Goal: Complete application form

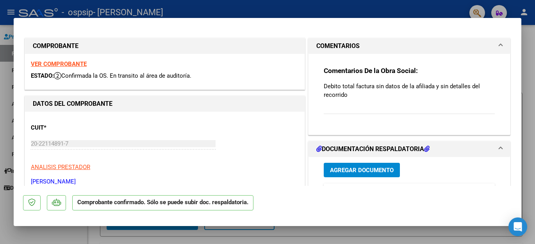
click at [169, 13] on div at bounding box center [267, 122] width 535 height 244
type input "$ 0,00"
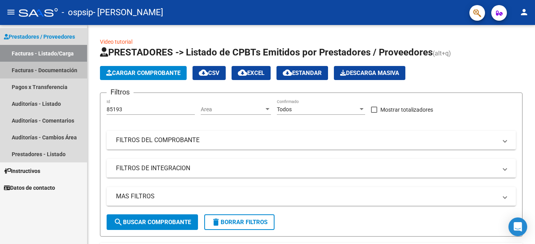
click at [59, 69] on link "Facturas - Documentación" at bounding box center [43, 70] width 87 height 17
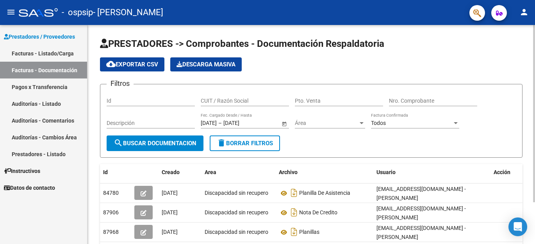
click at [300, 52] on app-list-header "PRESTADORES -> Comprobantes - Documentación Respaldatoria cloud_download Export…" at bounding box center [311, 98] width 423 height 120
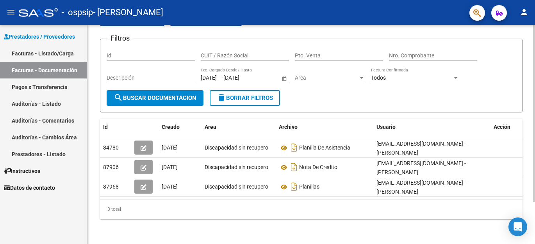
scroll to position [52, 0]
click at [338, 90] on form "Filtros Id CUIT / Razón Social Pto. Venta Nro. Comprobante Descripción [DATE] […" at bounding box center [311, 76] width 423 height 74
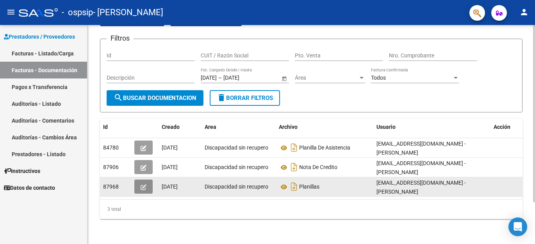
click at [144, 184] on icon "button" at bounding box center [144, 187] width 6 height 6
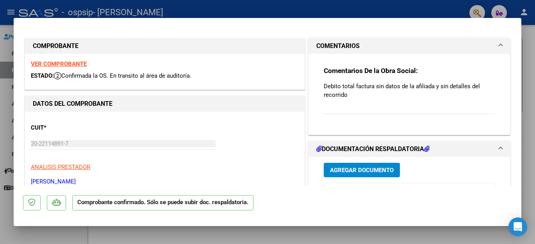
click at [152, 9] on div at bounding box center [267, 122] width 535 height 244
type input "$ 0,00"
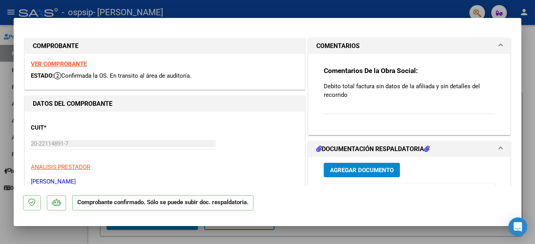
click at [49, 8] on div at bounding box center [267, 122] width 535 height 244
type input "$ 0,00"
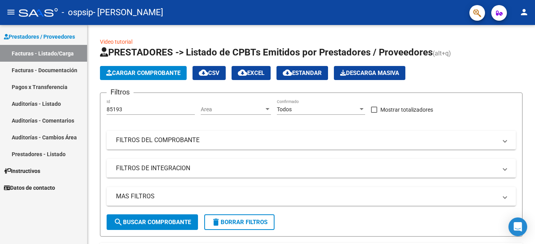
click at [224, 11] on div "- ospsip - [PERSON_NAME]" at bounding box center [241, 12] width 445 height 17
click at [72, 206] on div "Prestadores / Proveedores Facturas - Listado/Carga Facturas - Documentación Pag…" at bounding box center [43, 134] width 87 height 219
click at [72, 209] on div "Prestadores / Proveedores Facturas - Listado/Carga Facturas - Documentación Pag…" at bounding box center [43, 134] width 87 height 219
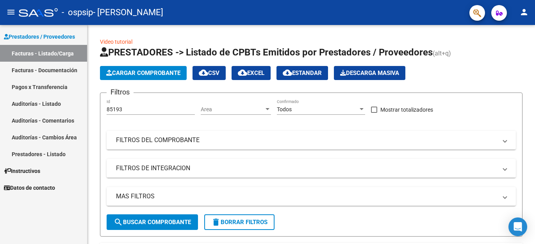
click at [72, 209] on div "Prestadores / Proveedores Facturas - Listado/Carga Facturas - Documentación Pag…" at bounding box center [43, 134] width 87 height 219
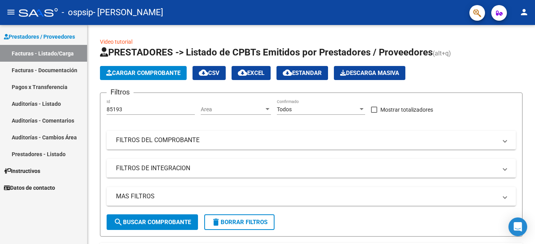
click at [72, 209] on div "Prestadores / Proveedores Facturas - Listado/Carga Facturas - Documentación Pag…" at bounding box center [43, 134] width 87 height 219
